Goal: Ask a question: Seek information or help from site administrators or community

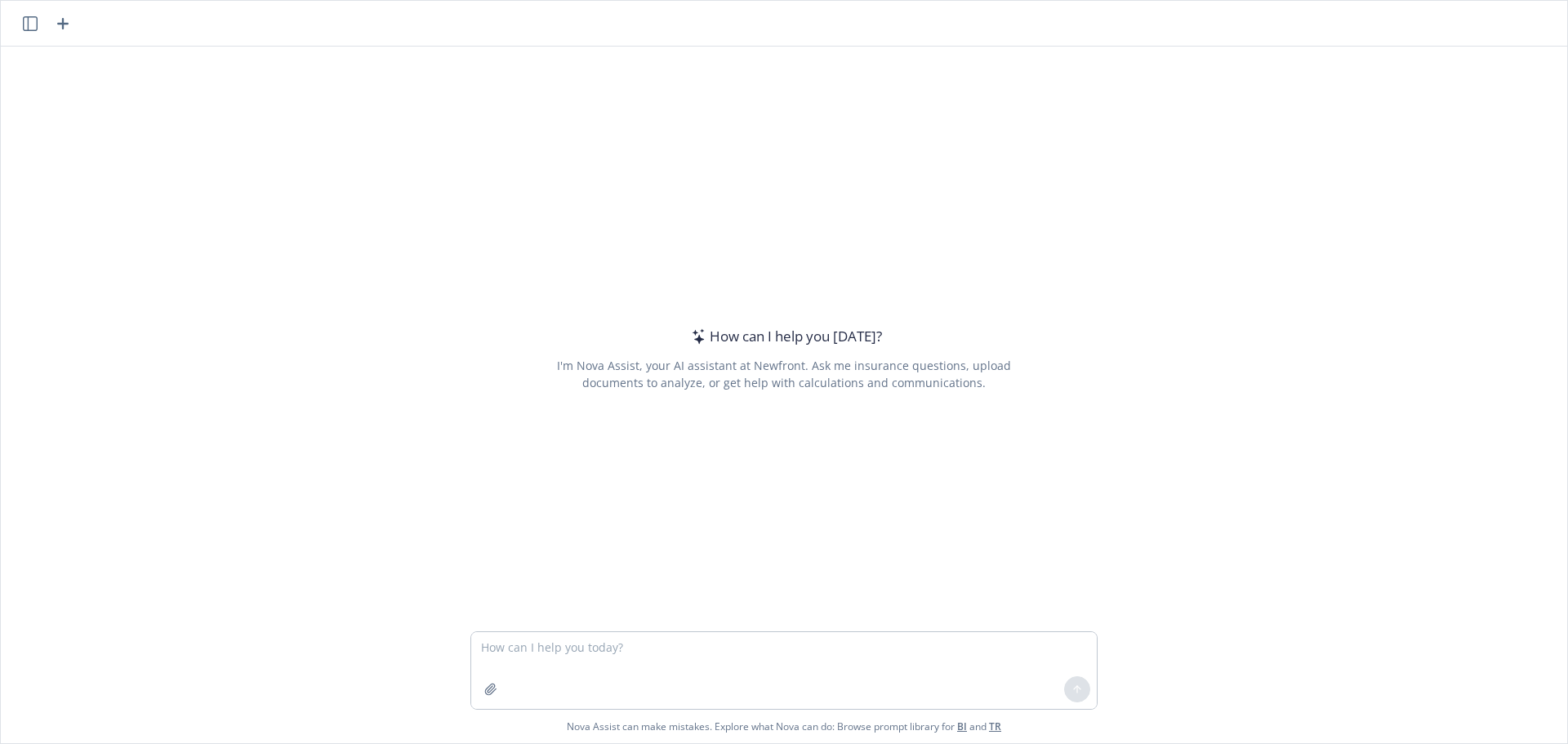
click at [555, 647] on textarea at bounding box center [784, 671] width 626 height 77
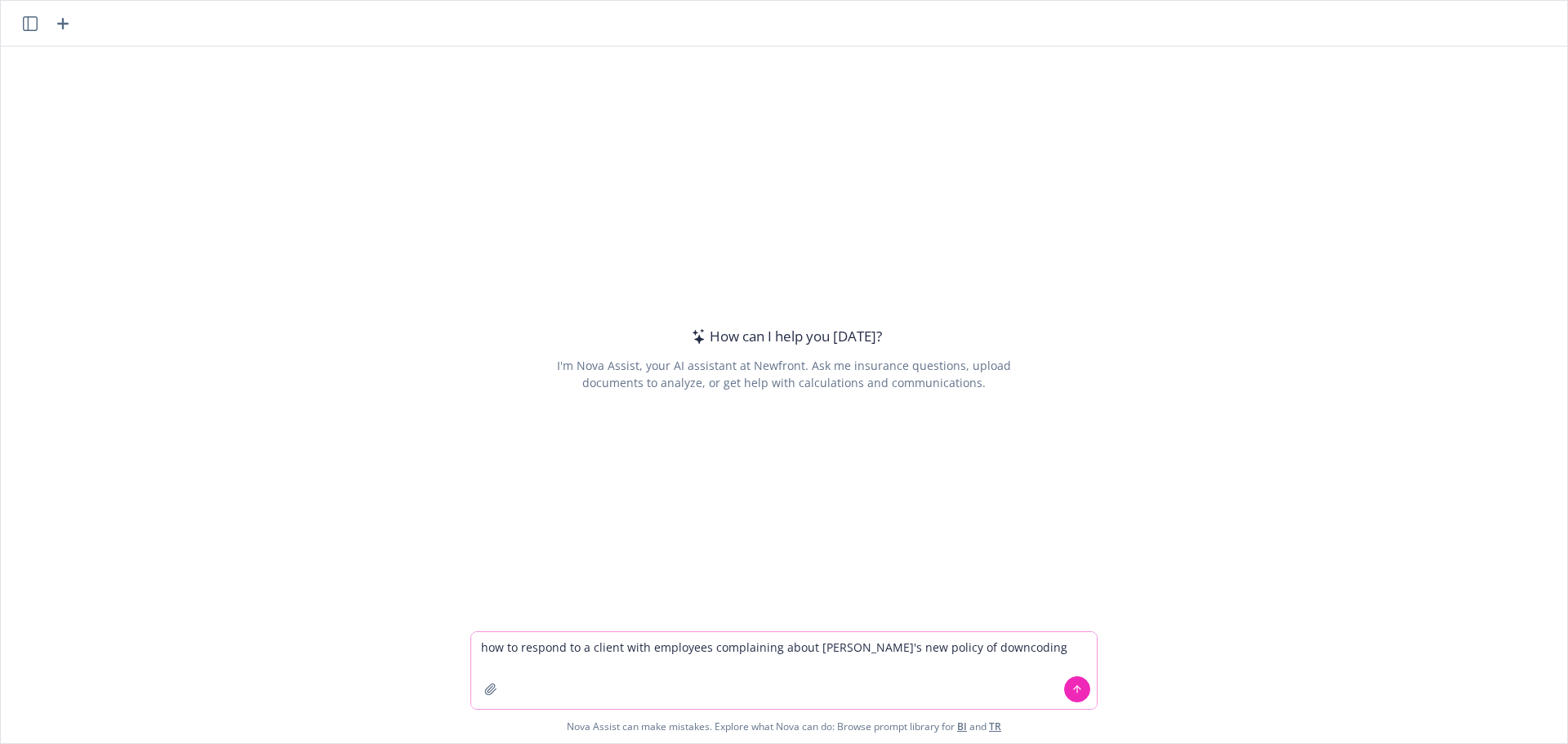
click at [997, 646] on textarea "how to respond to a client with employees complaining about [PERSON_NAME]'s new…" at bounding box center [784, 671] width 626 height 77
type textarea "how to respond to a client with employees complaining about [PERSON_NAME]'s new…"
click at [1071, 695] on button at bounding box center [1076, 689] width 26 height 26
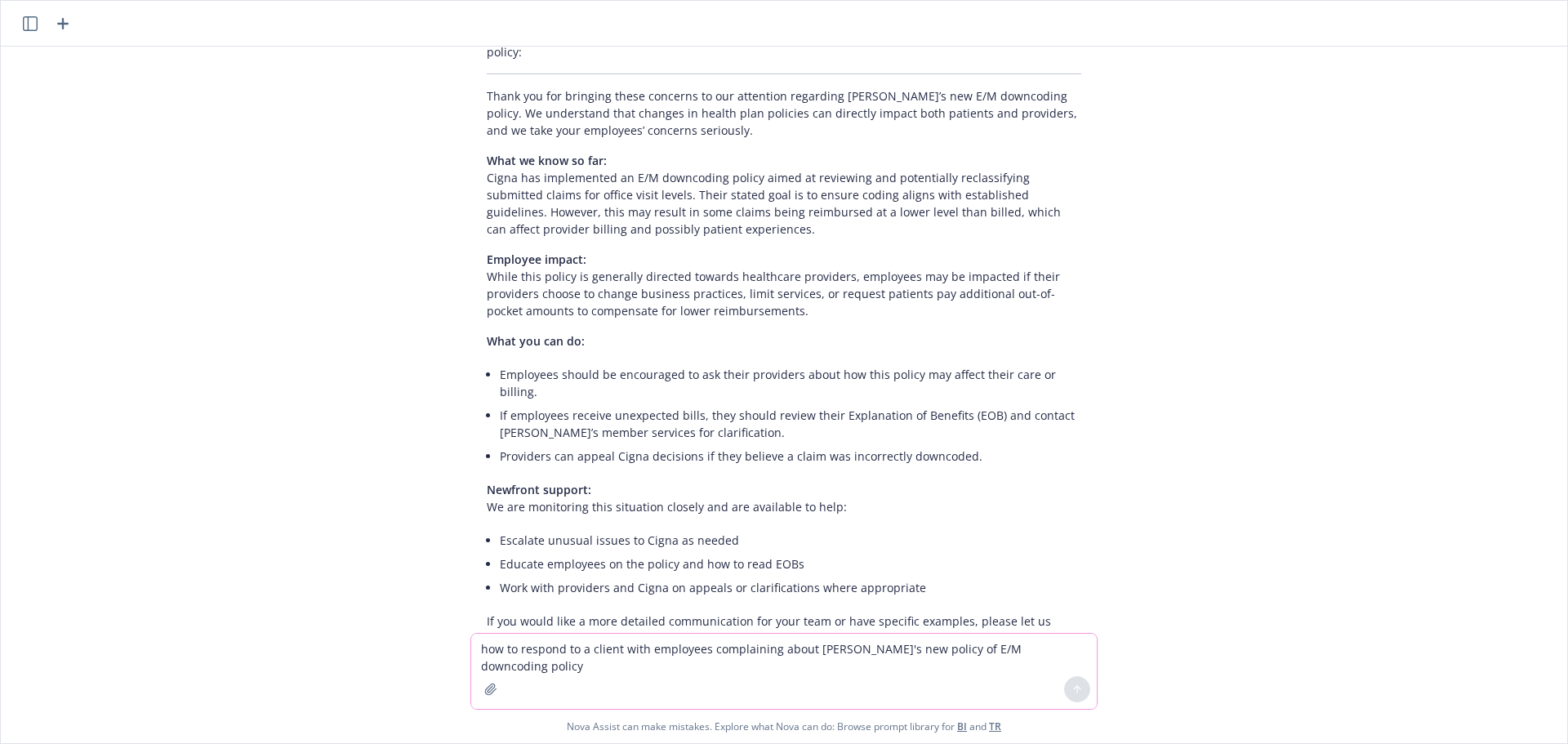
scroll to position [164, 0]
